Goal: Register for event/course

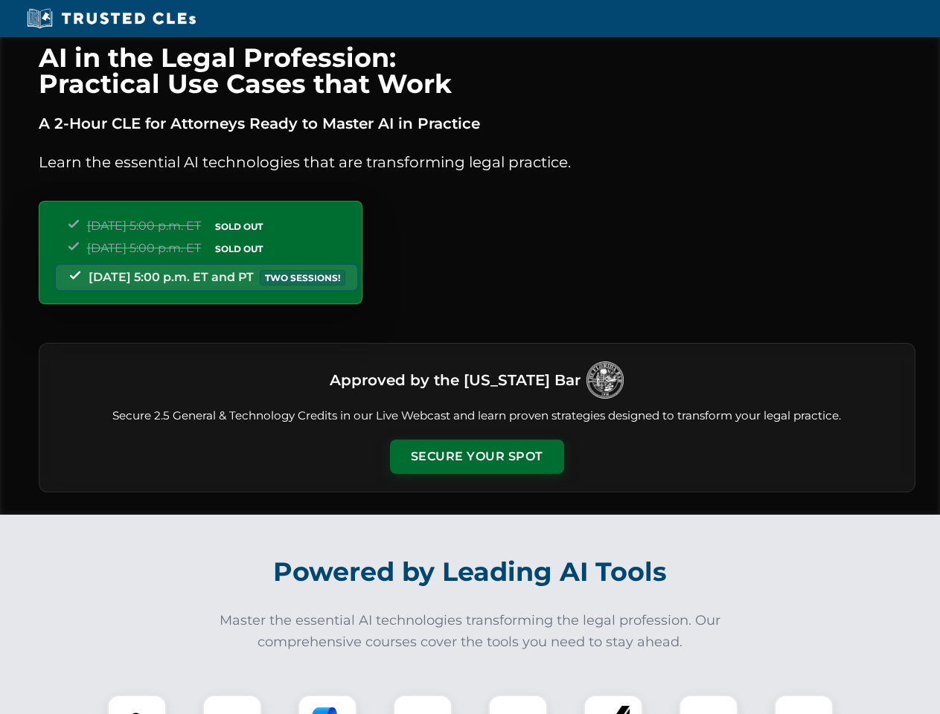
click at [476, 457] on button "Secure Your Spot" at bounding box center [477, 457] width 174 height 34
click at [137, 705] on img at bounding box center [136, 724] width 43 height 43
